Goal: Information Seeking & Learning: Compare options

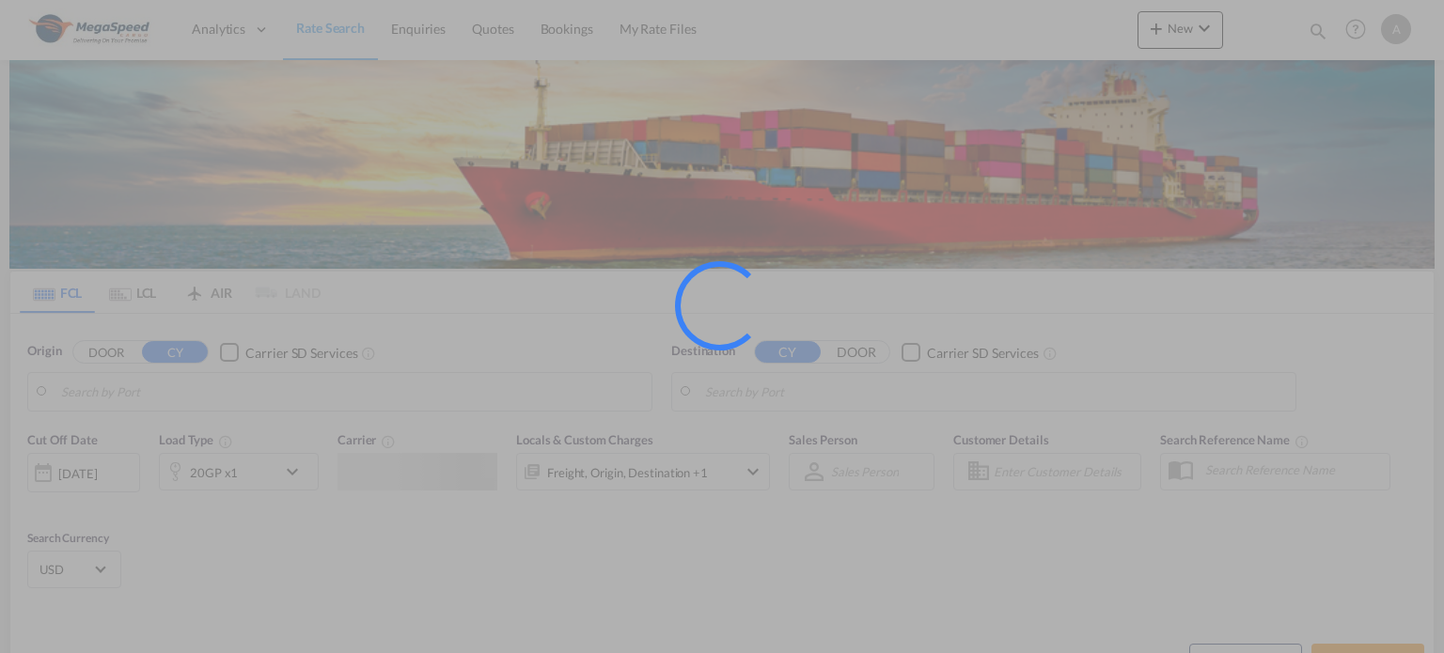
type input "[GEOGRAPHIC_DATA], [GEOGRAPHIC_DATA]"
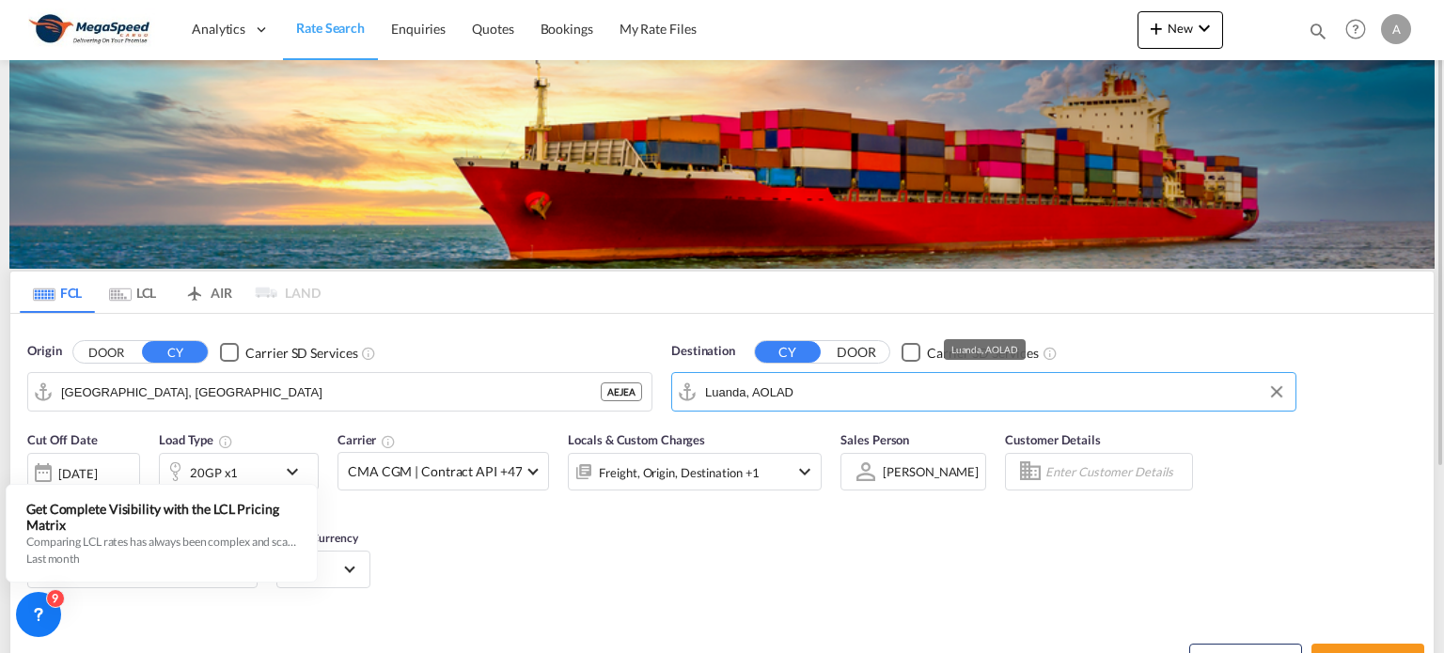
click at [810, 387] on input "Luanda, AOLAD" at bounding box center [995, 392] width 581 height 28
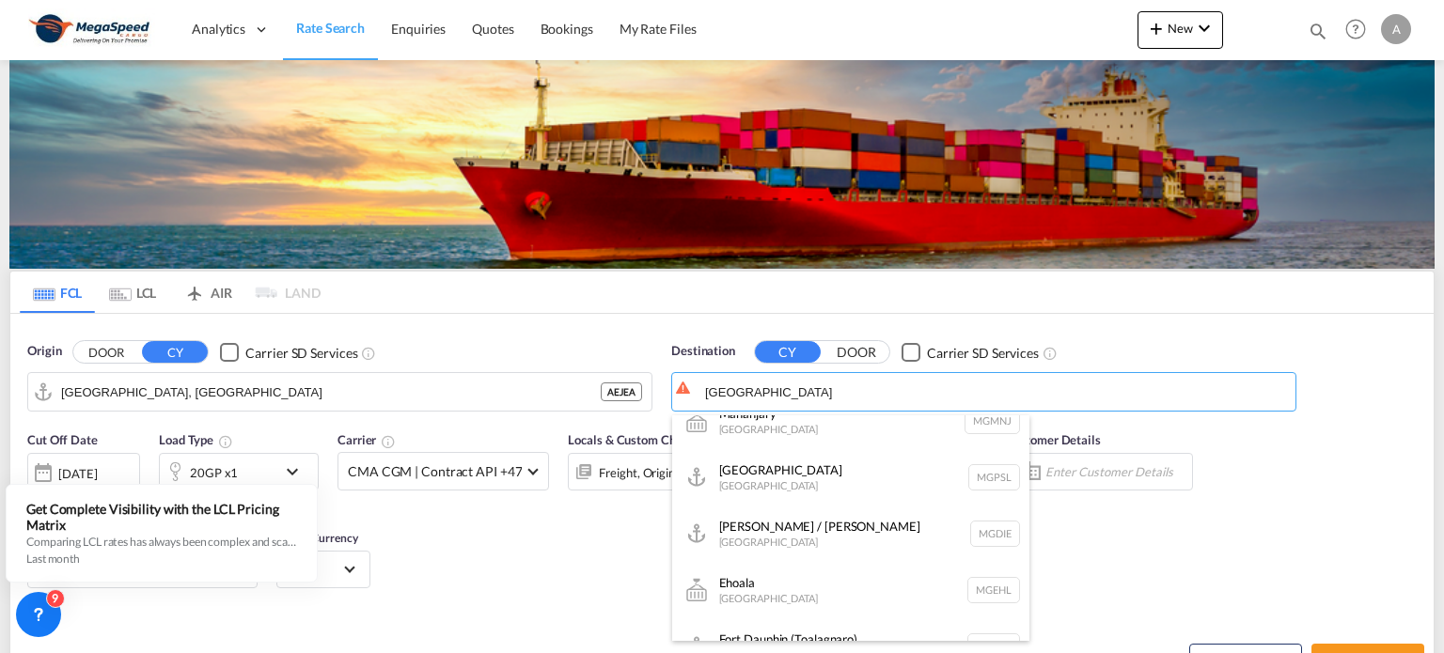
scroll to position [75, 0]
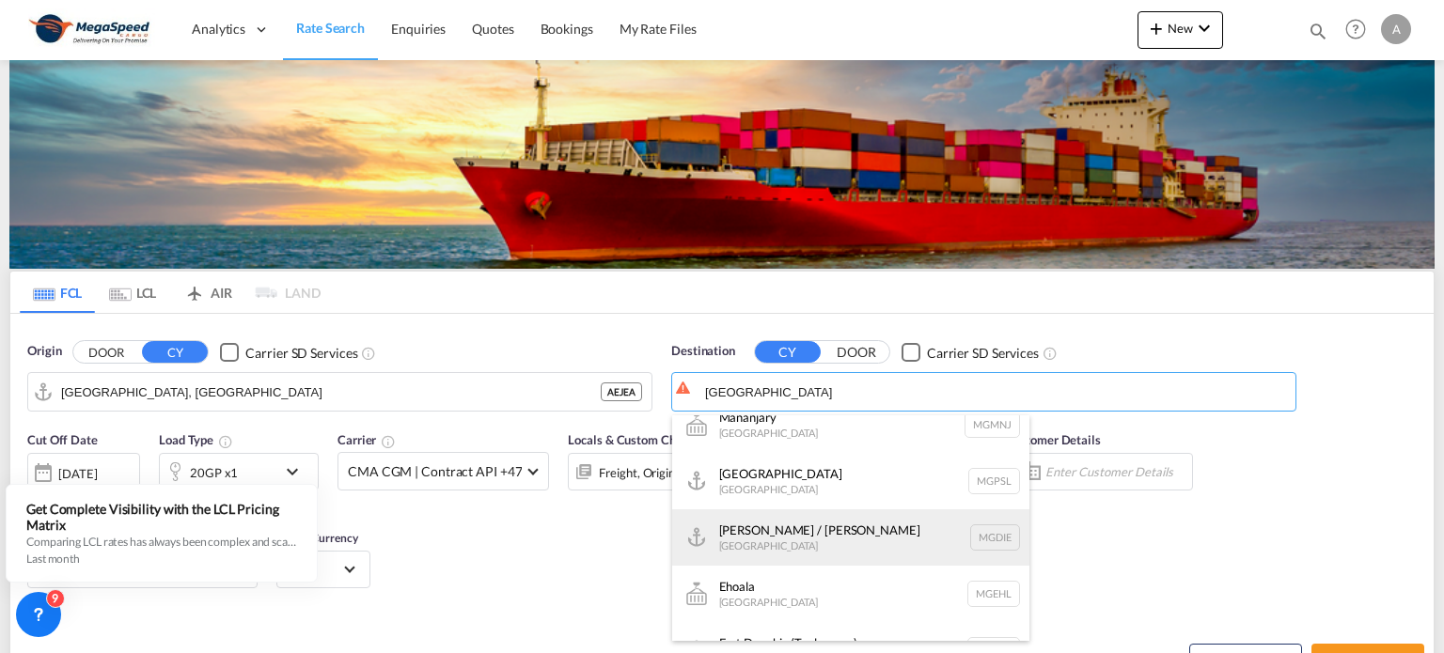
click at [778, 540] on div "[PERSON_NAME] / Antsiranana [GEOGRAPHIC_DATA] MGDIE" at bounding box center [850, 537] width 357 height 56
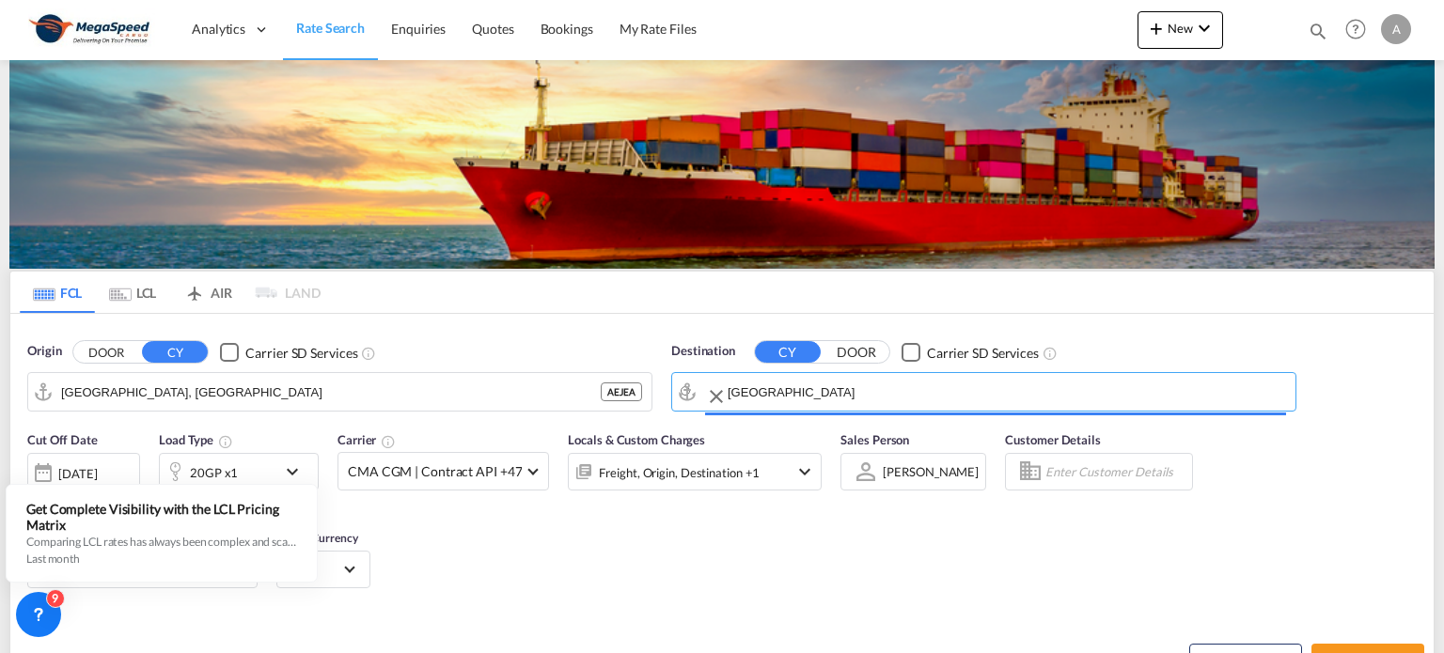
type input "[PERSON_NAME] / [PERSON_NAME], MGDIE"
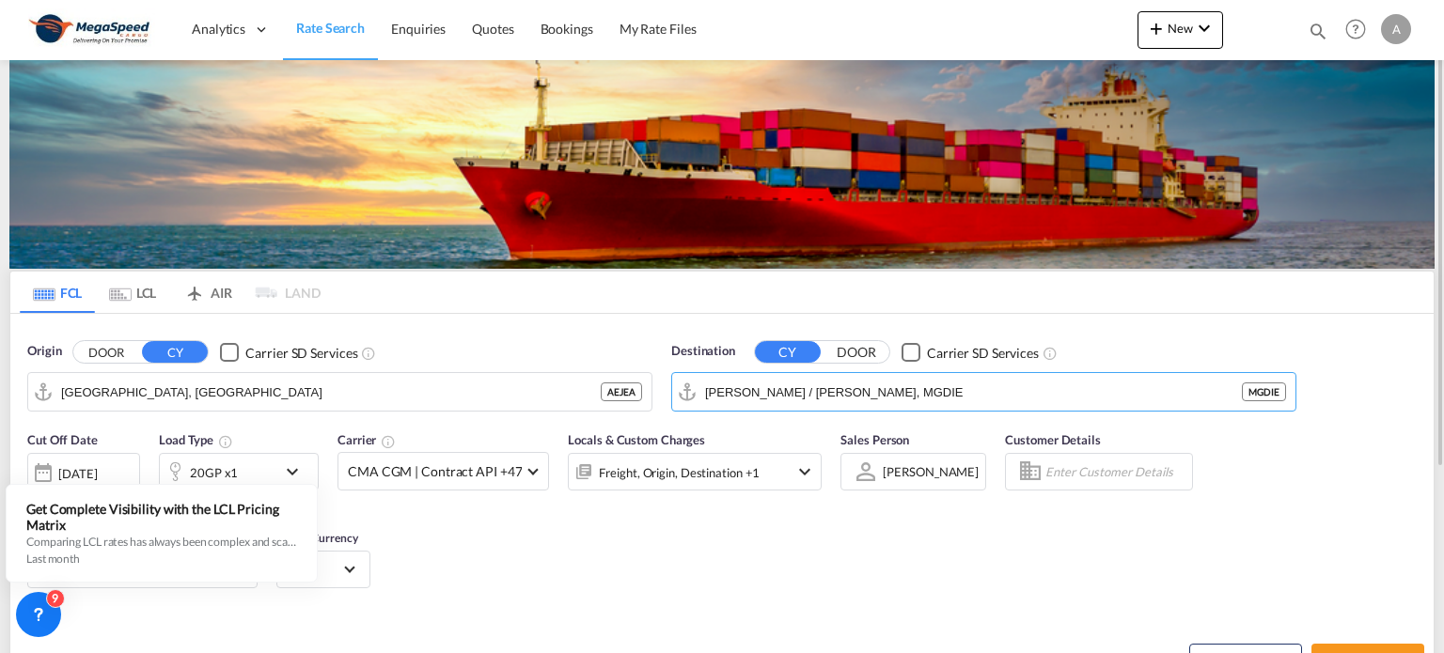
scroll to position [94, 0]
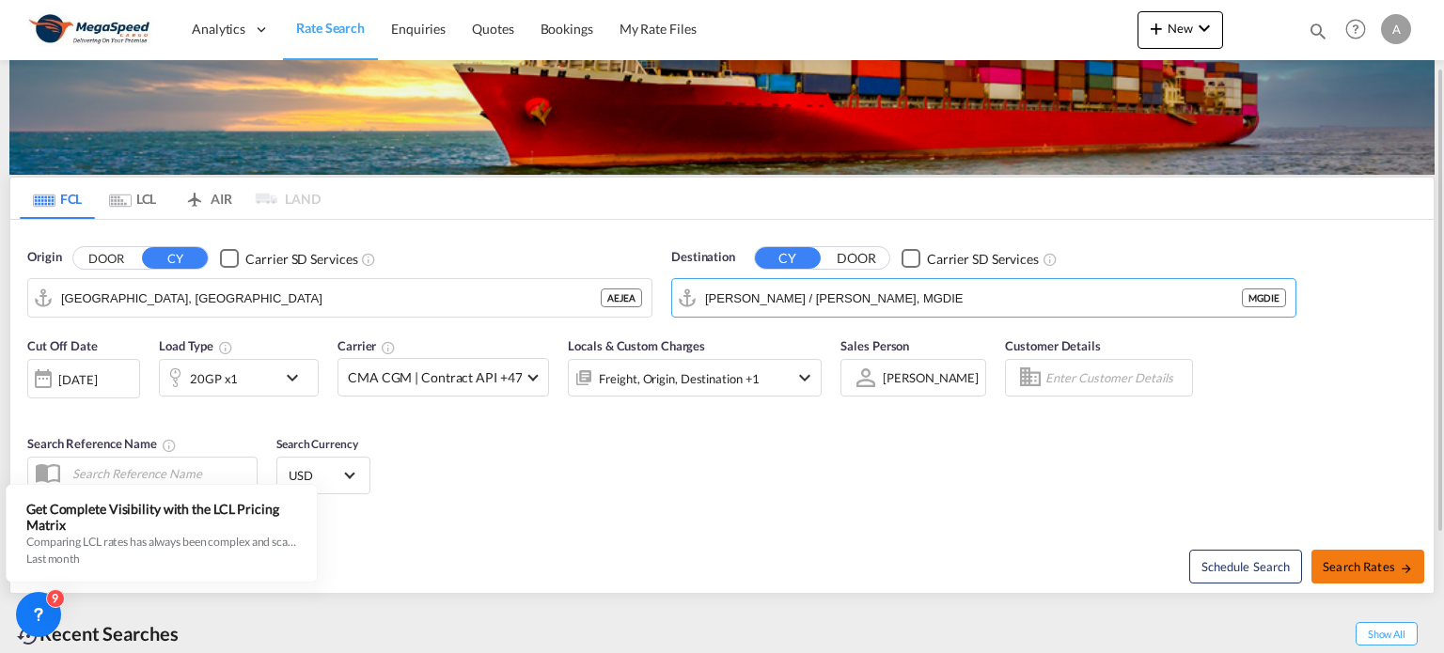
click at [1362, 571] on span "Search Rates" at bounding box center [1368, 566] width 90 height 15
type input "AEJEA to MGDIE / [DATE]"
